Goal: Information Seeking & Learning: Learn about a topic

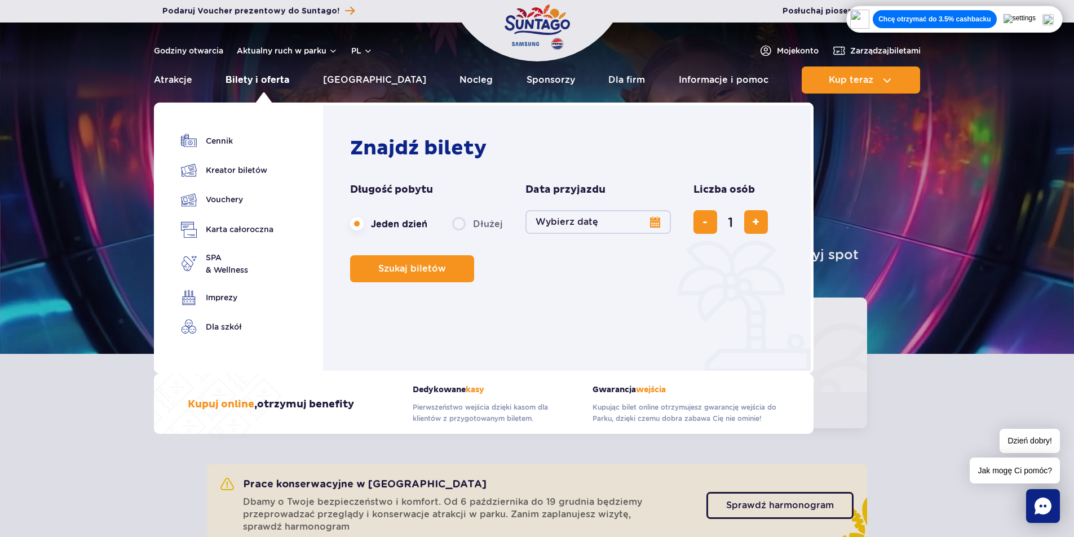
click at [249, 78] on link "Bilety i oferta" at bounding box center [258, 80] width 64 height 27
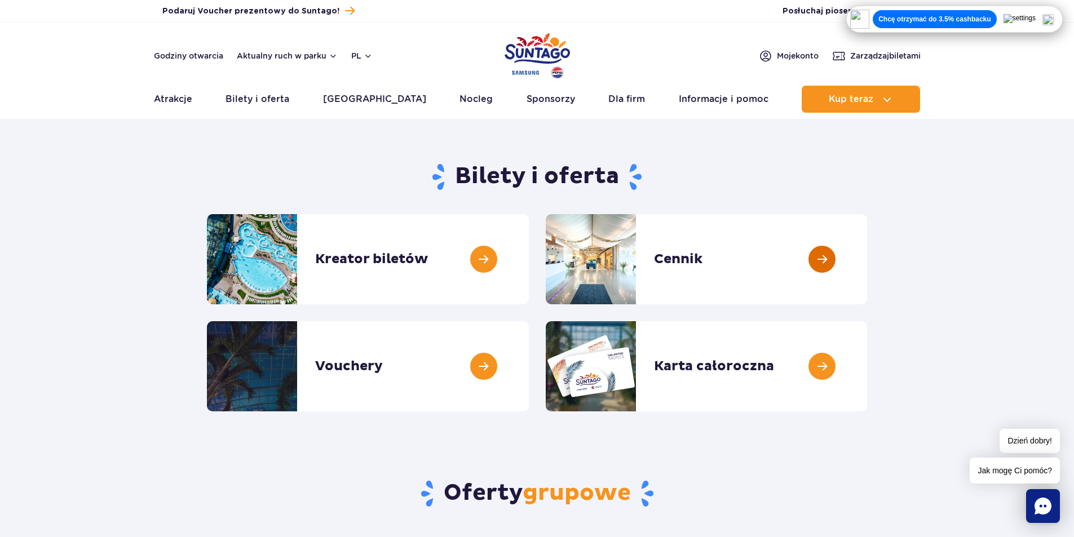
click at [867, 263] on link at bounding box center [867, 259] width 0 height 90
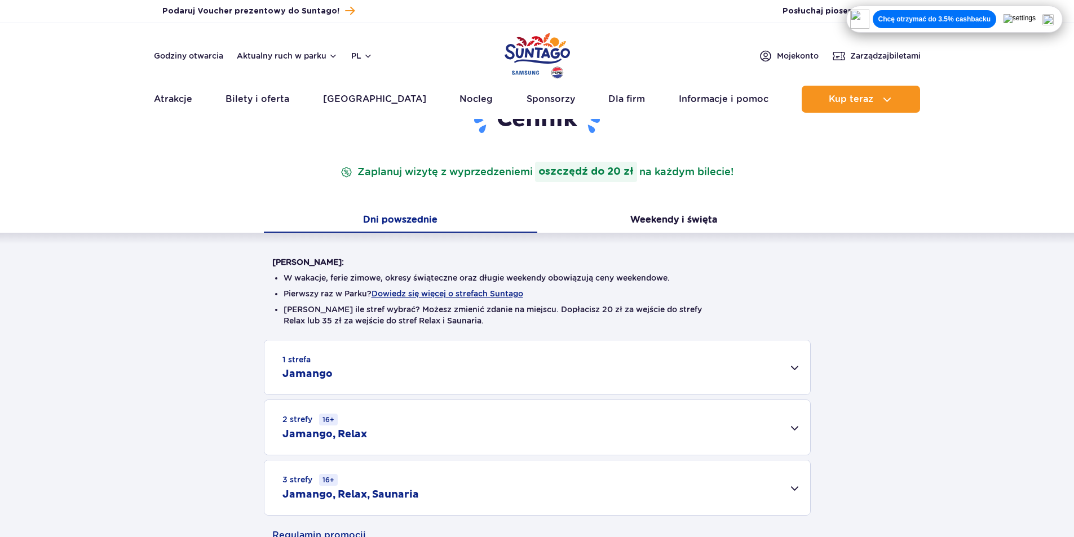
scroll to position [282, 0]
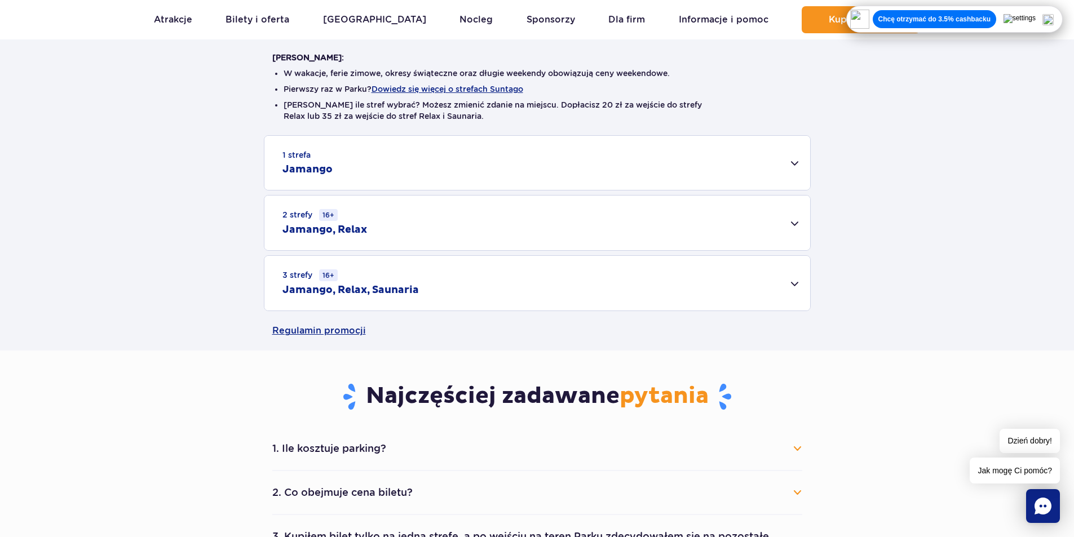
click at [353, 276] on div "3 strefy 16+ Jamango, Relax, Saunaria" at bounding box center [537, 283] width 546 height 55
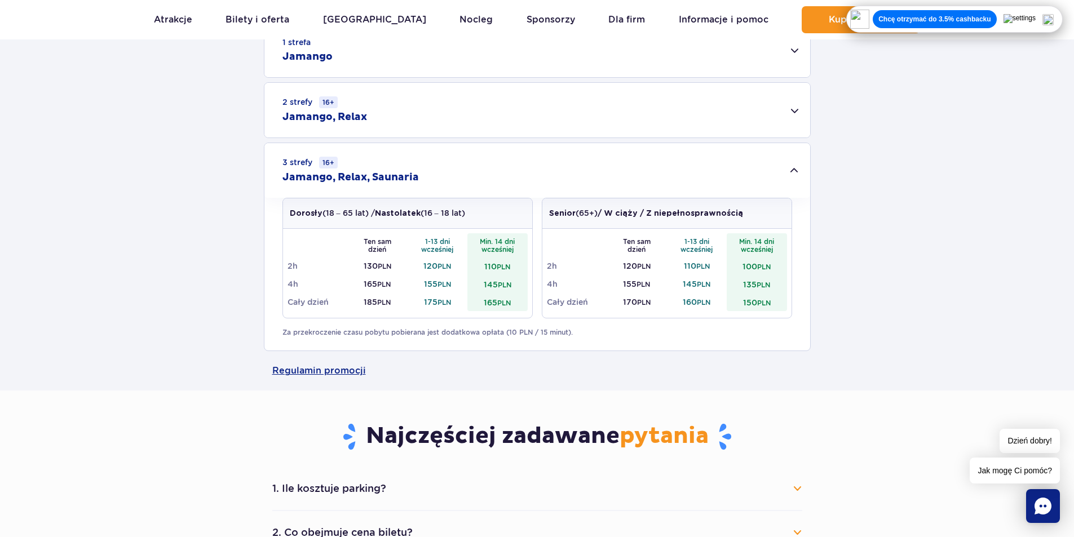
scroll to position [0, 0]
